Goal: Complete application form

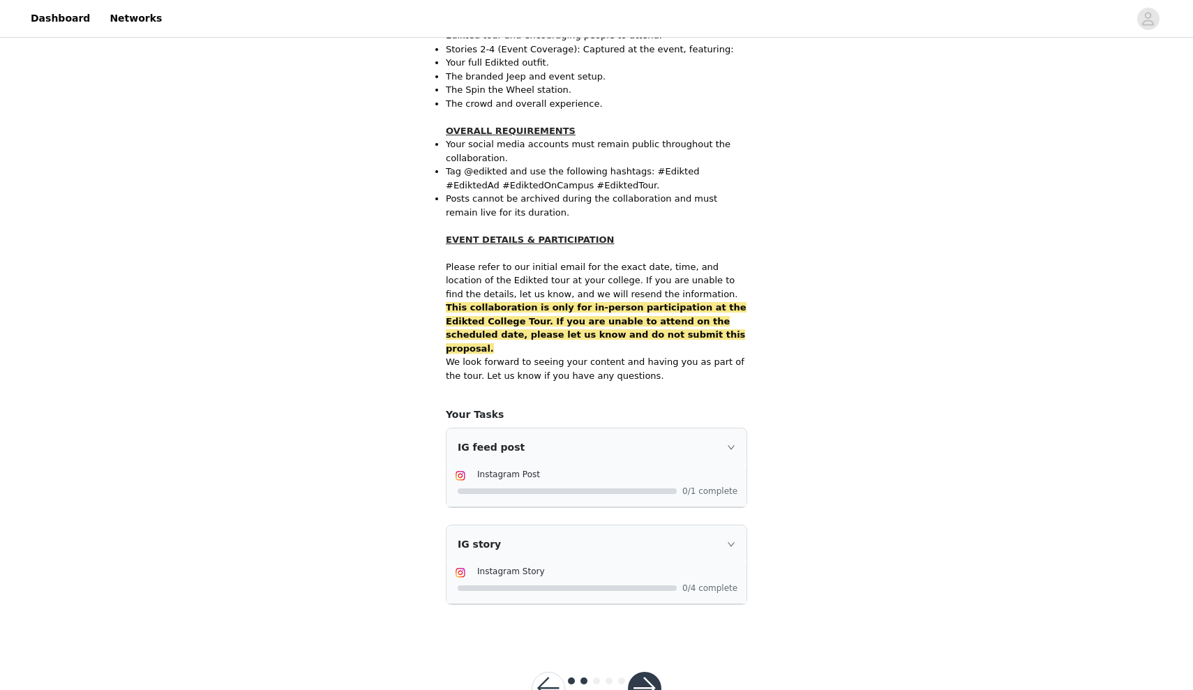
scroll to position [730, 0]
click at [649, 672] on button "button" at bounding box center [644, 688] width 33 height 33
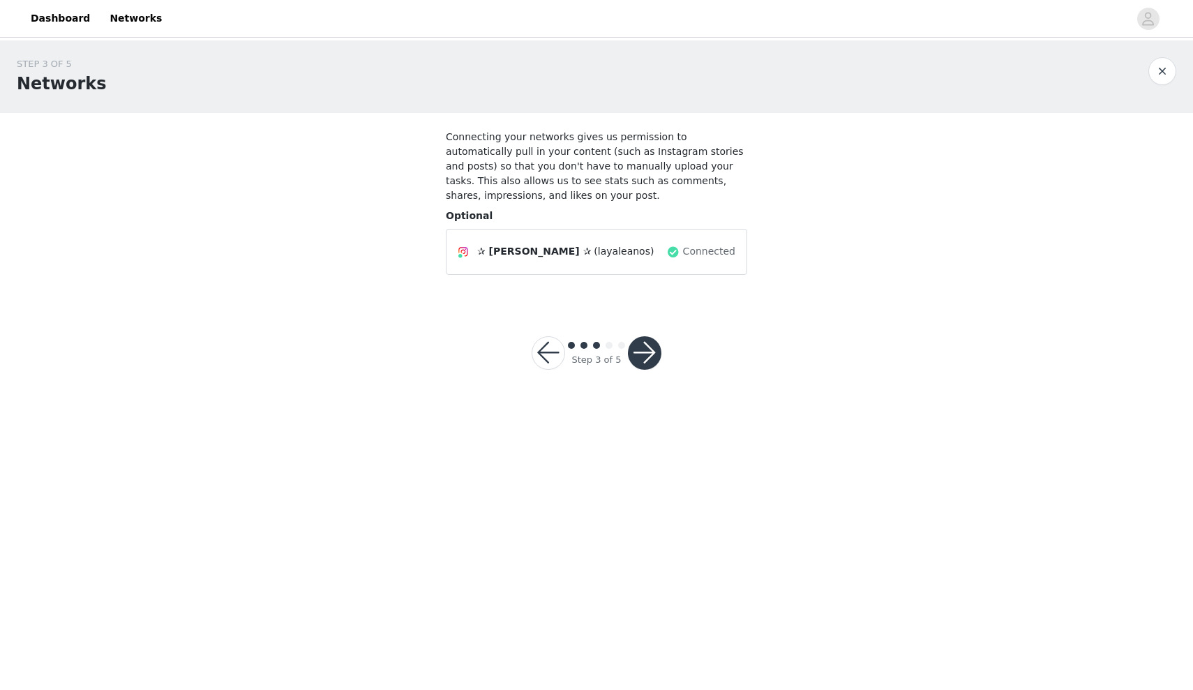
click at [635, 350] on button "button" at bounding box center [644, 352] width 33 height 33
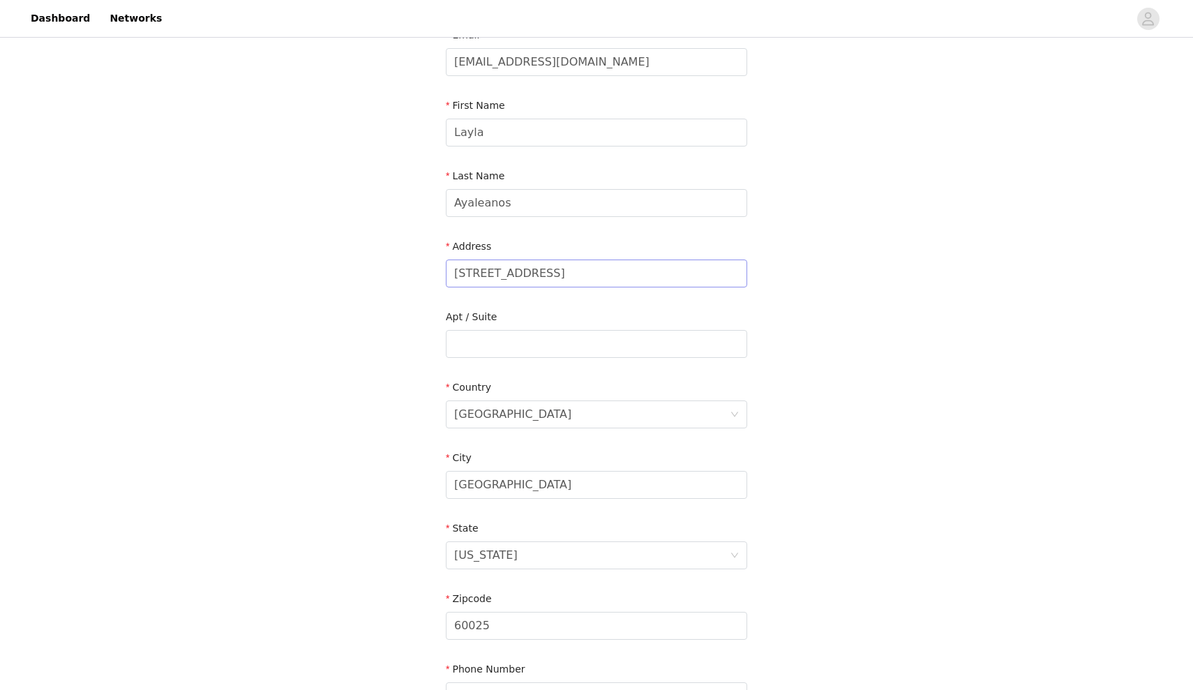
scroll to position [104, 0]
drag, startPoint x: 619, startPoint y: 272, endPoint x: 434, endPoint y: 273, distance: 184.9
click at [653, 301] on form "Email [EMAIL_ADDRESS][DOMAIN_NAME] First Name Layla Last Name [PERSON_NAME] Add…" at bounding box center [596, 370] width 301 height 688
click at [642, 271] on input "508 E Armory" at bounding box center [596, 271] width 301 height 28
type input "[STREET_ADDRESS]"
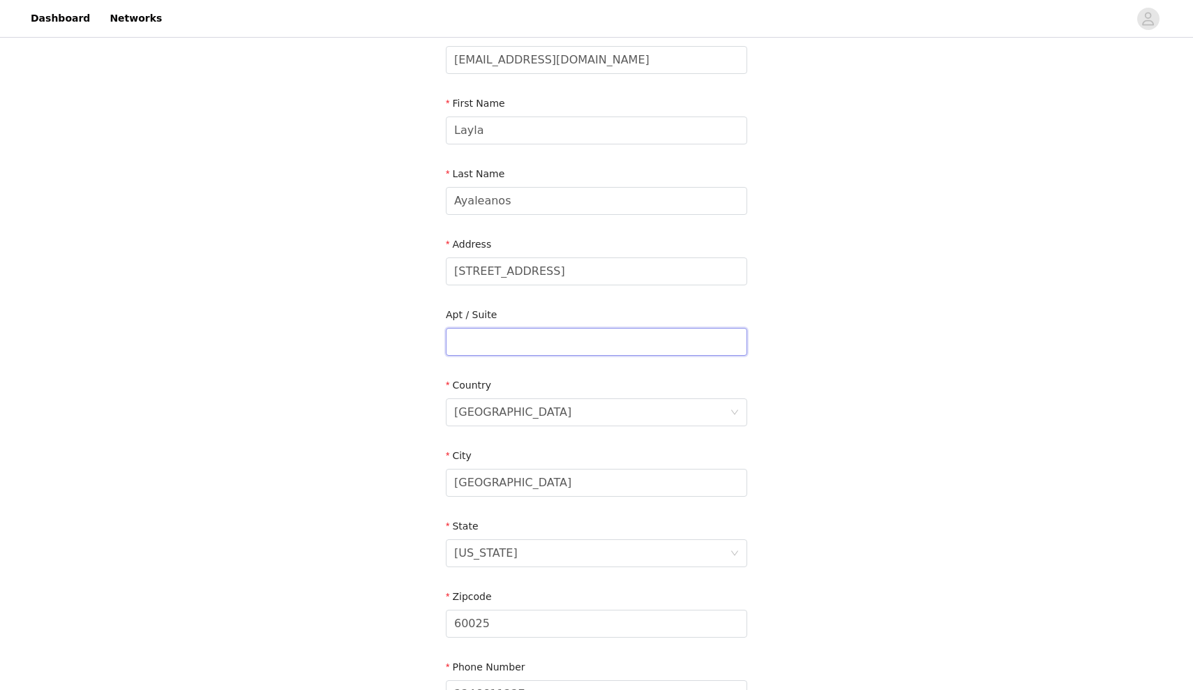
click at [607, 340] on input "text" at bounding box center [596, 342] width 301 height 28
type input "G"
type input "Champaign"
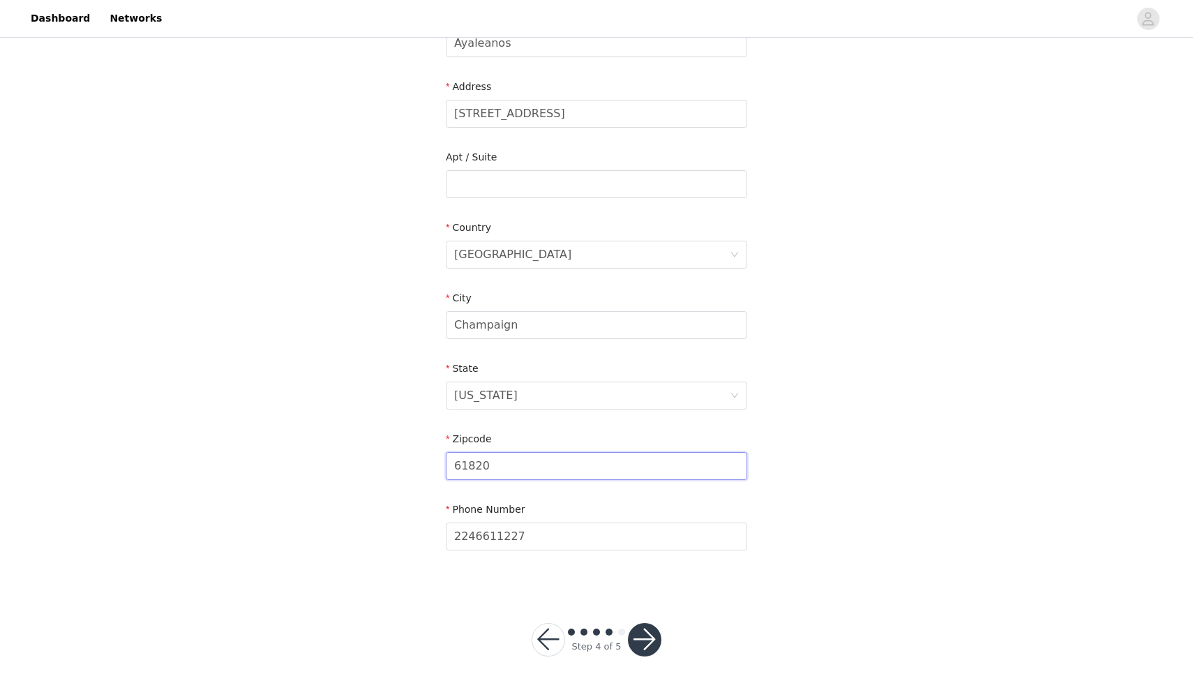
scroll to position [261, 0]
type input "61820"
click at [636, 642] on button "button" at bounding box center [644, 640] width 33 height 33
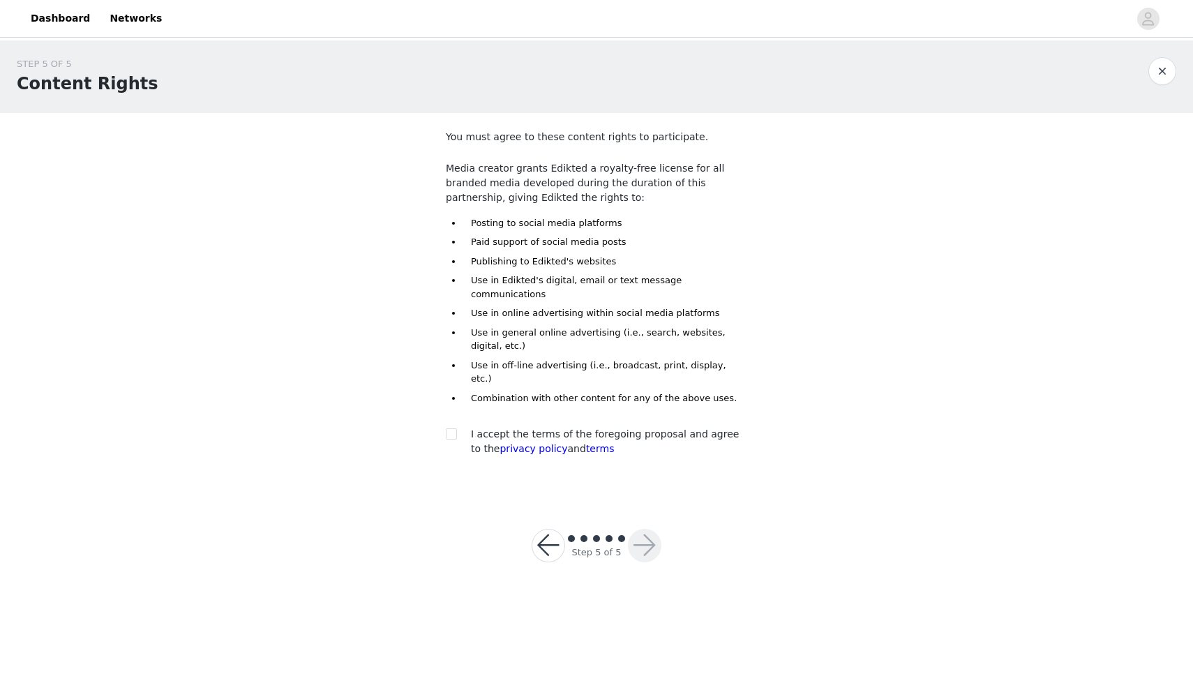
click at [458, 427] on div at bounding box center [456, 434] width 20 height 15
click at [453, 428] on input "checkbox" at bounding box center [451, 433] width 10 height 10
checkbox input "true"
click at [656, 529] on button "button" at bounding box center [644, 545] width 33 height 33
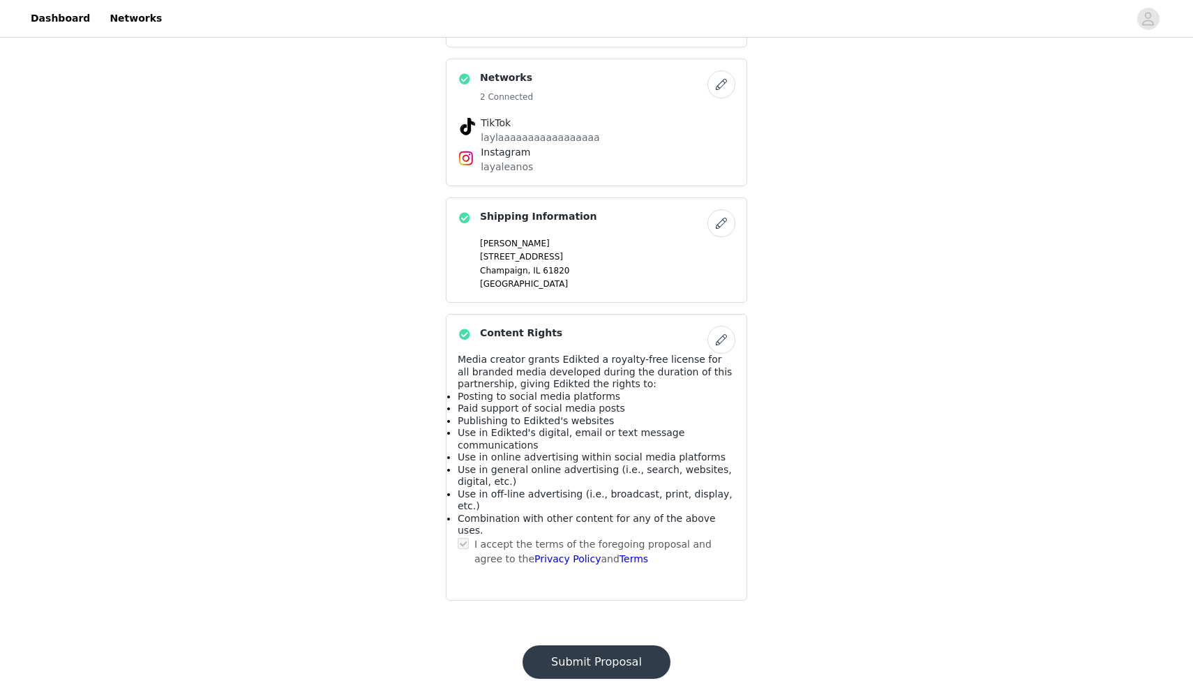
scroll to position [744, 0]
click at [623, 646] on button "Submit Proposal" at bounding box center [596, 662] width 148 height 33
